Goal: Find specific page/section

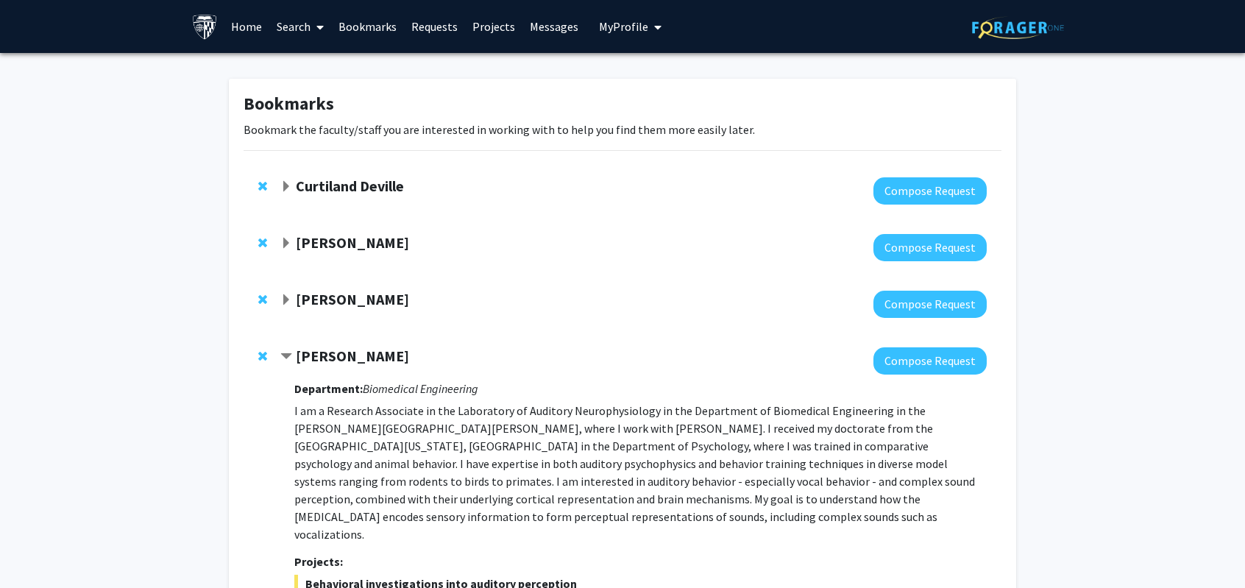
click at [299, 21] on link "Search" at bounding box center [300, 26] width 62 height 51
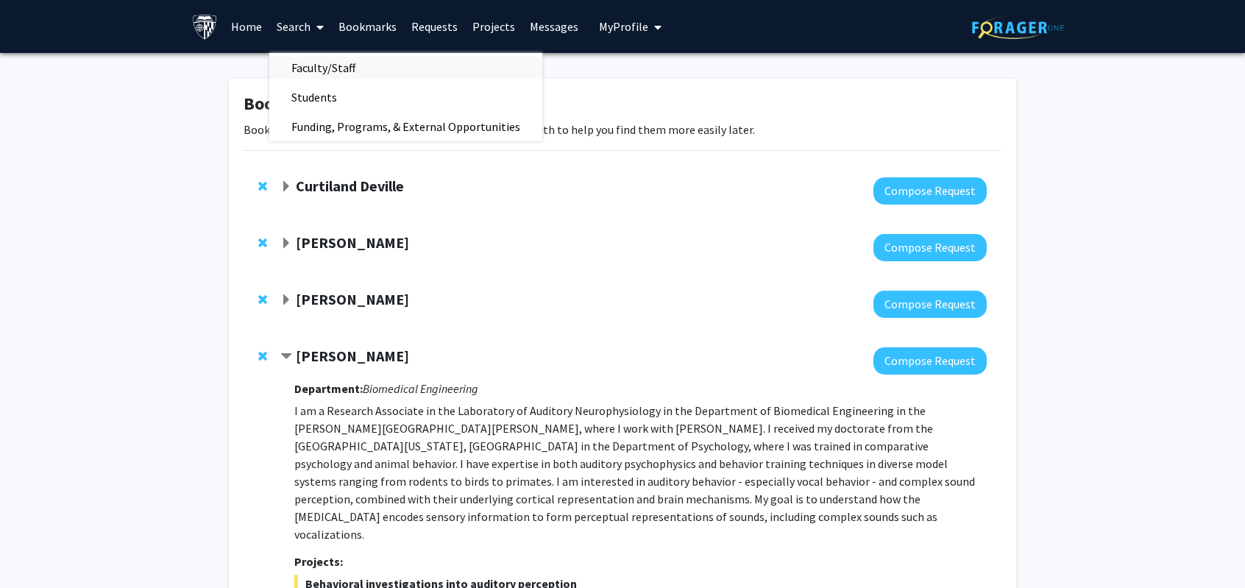
click at [309, 71] on span "Faculty/Staff" at bounding box center [323, 67] width 108 height 29
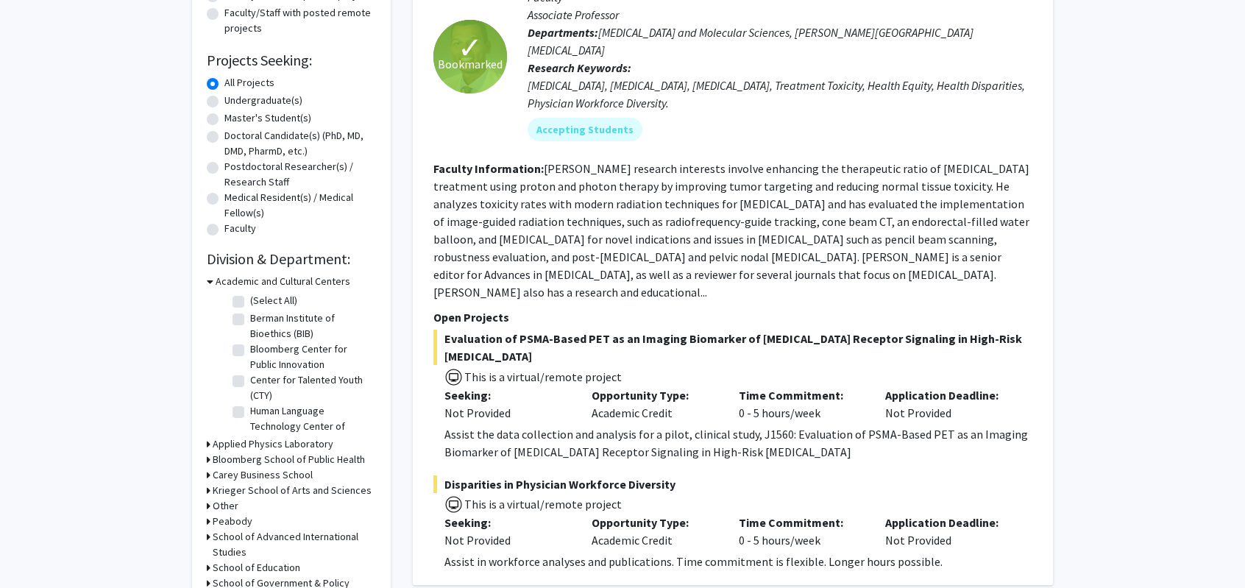
scroll to position [203, 0]
click at [250, 101] on label "Undergraduate(s)" at bounding box center [263, 100] width 78 height 15
click at [234, 101] on input "Undergraduate(s)" at bounding box center [229, 98] width 10 height 10
radio input "true"
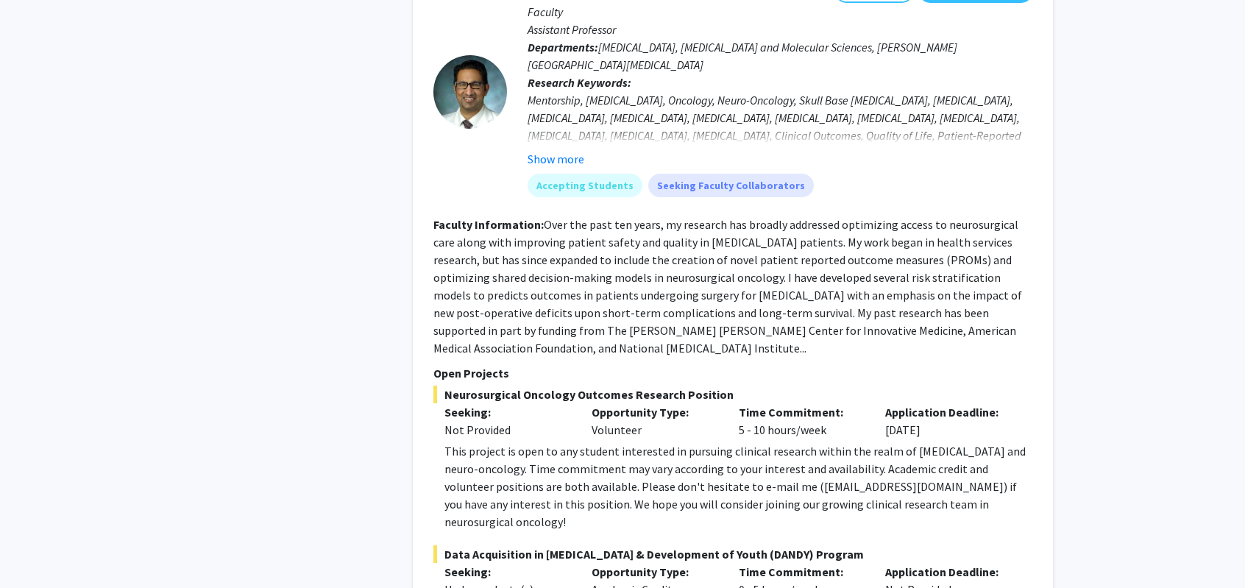
scroll to position [4994, 0]
